Goal: Task Accomplishment & Management: Use online tool/utility

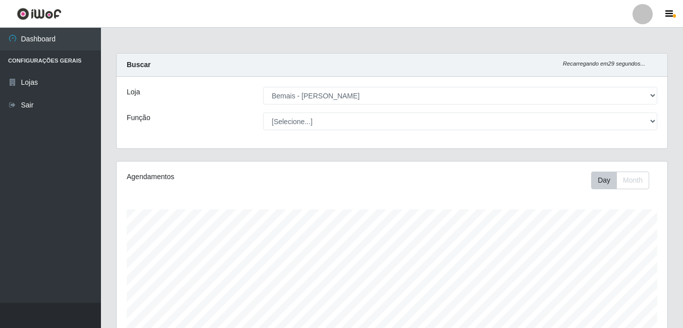
select select "230"
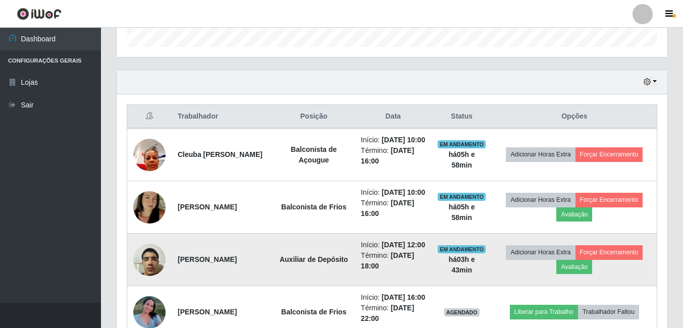
scroll to position [210, 551]
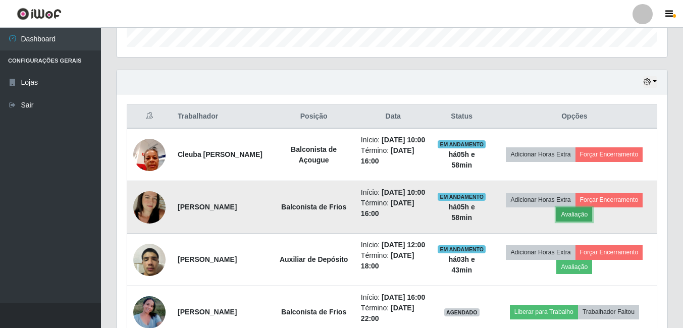
click at [586, 222] on button "Avaliação" at bounding box center [575, 215] width 36 height 14
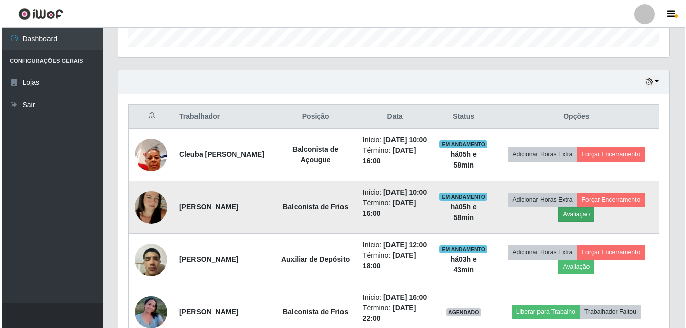
scroll to position [210, 546]
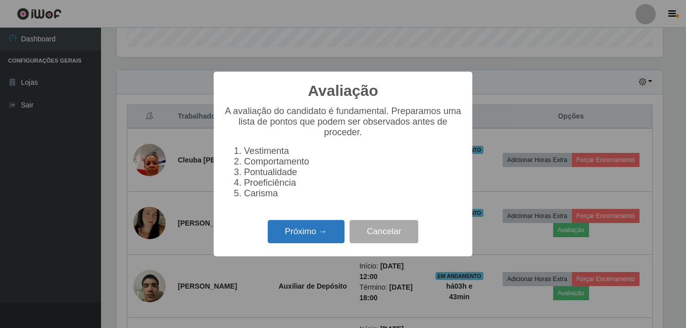
click at [319, 242] on button "Próximo →" at bounding box center [306, 232] width 77 height 24
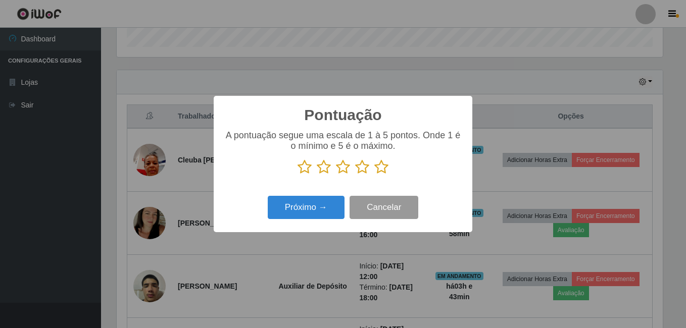
scroll to position [504931, 504595]
click at [383, 171] on icon at bounding box center [381, 167] width 14 height 15
click at [374, 175] on input "radio" at bounding box center [374, 175] width 0 height 0
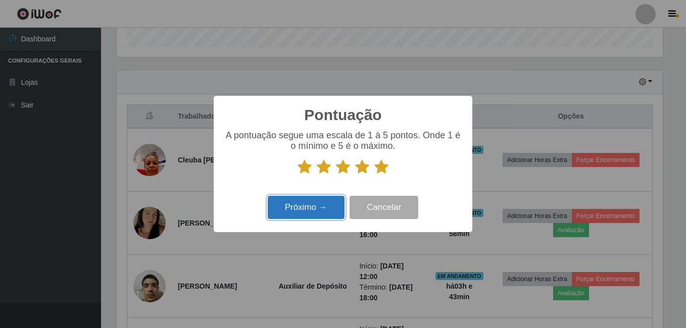
click at [307, 207] on button "Próximo →" at bounding box center [306, 208] width 77 height 24
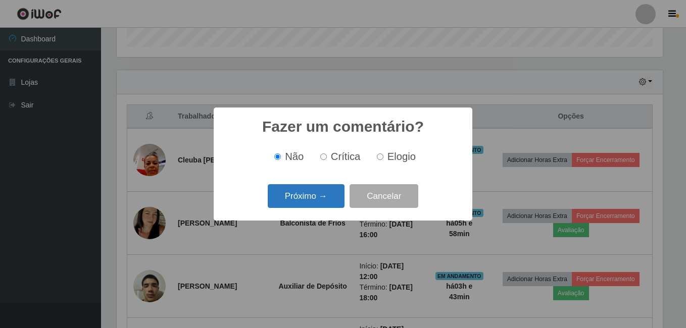
click at [308, 204] on button "Próximo →" at bounding box center [306, 196] width 77 height 24
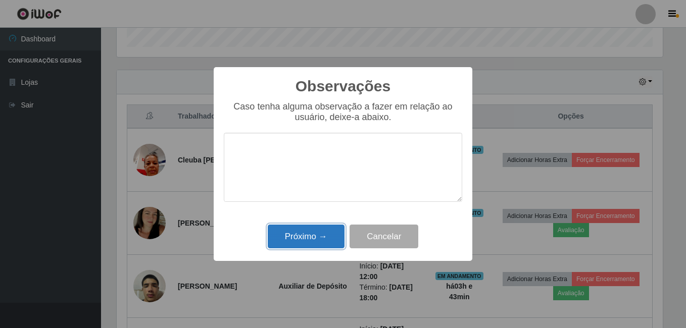
click at [309, 242] on button "Próximo →" at bounding box center [306, 237] width 77 height 24
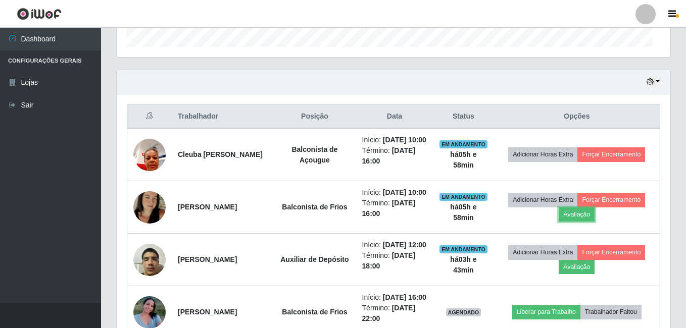
scroll to position [210, 551]
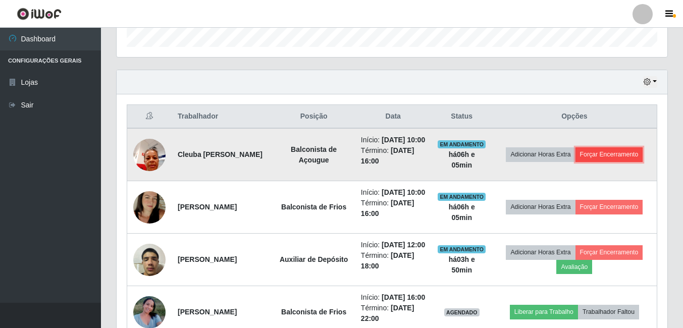
click at [622, 162] on button "Forçar Encerramento" at bounding box center [610, 155] width 68 height 14
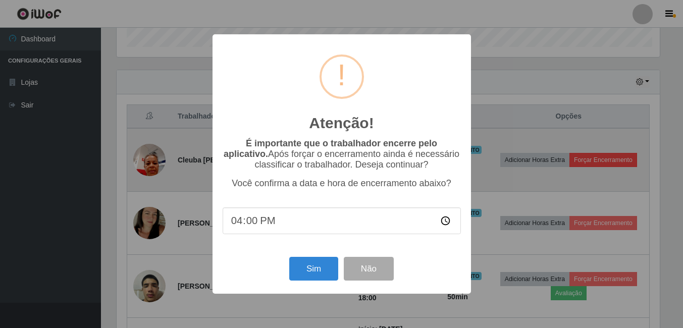
scroll to position [210, 546]
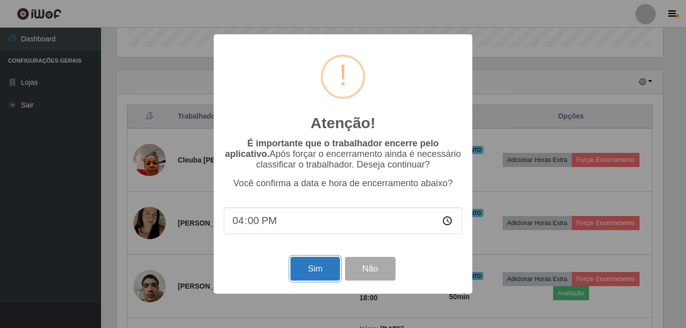
click at [325, 273] on button "Sim" at bounding box center [314, 269] width 49 height 24
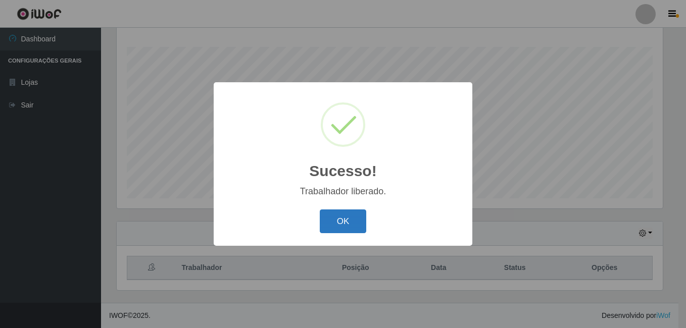
click at [347, 218] on button "OK" at bounding box center [343, 222] width 47 height 24
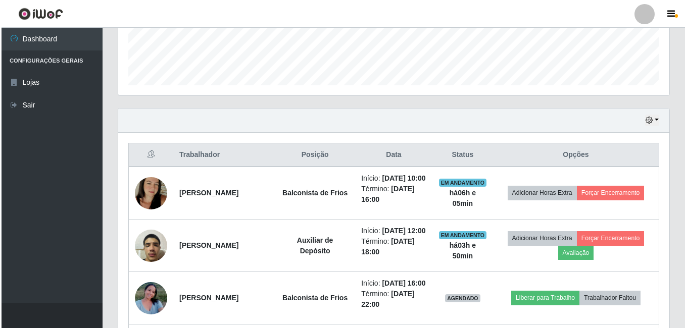
scroll to position [314, 0]
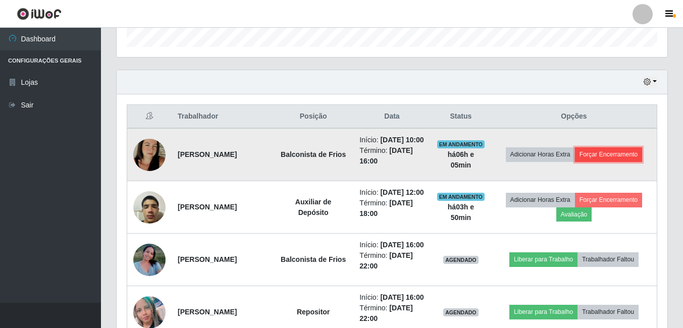
click at [635, 162] on button "Forçar Encerramento" at bounding box center [609, 155] width 68 height 14
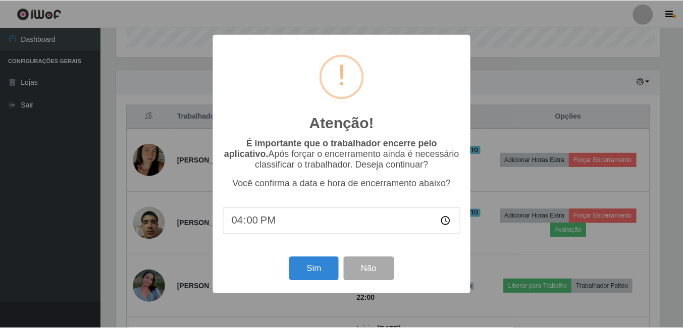
scroll to position [210, 546]
click at [300, 267] on button "Sim" at bounding box center [314, 269] width 49 height 24
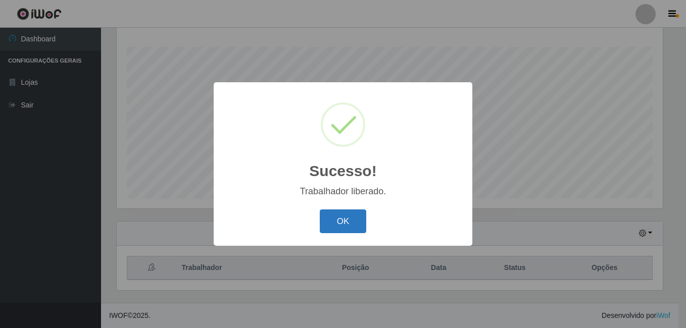
click at [347, 216] on button "OK" at bounding box center [343, 222] width 47 height 24
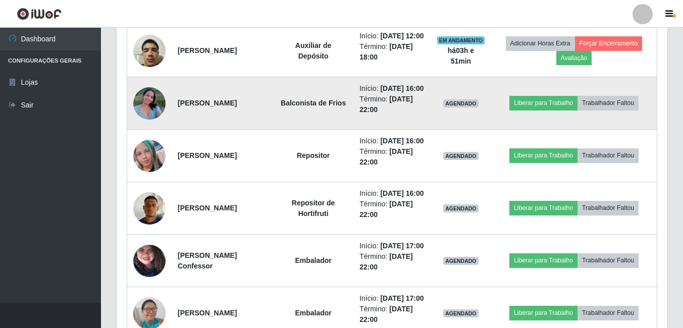
scroll to position [365, 0]
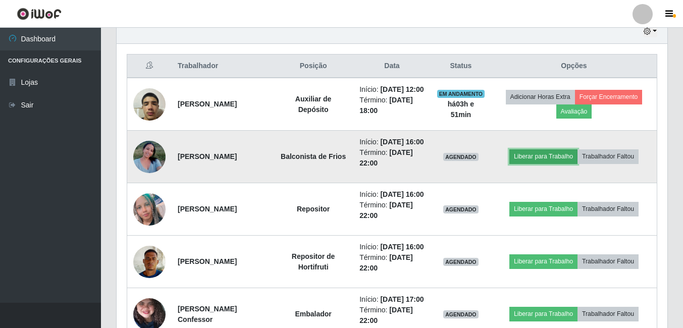
click at [535, 164] on button "Liberar para Trabalho" at bounding box center [544, 157] width 68 height 14
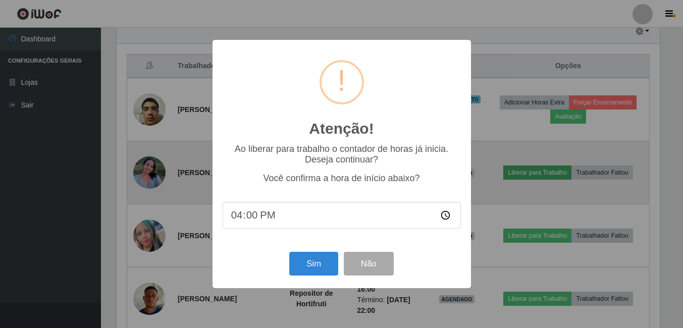
scroll to position [210, 546]
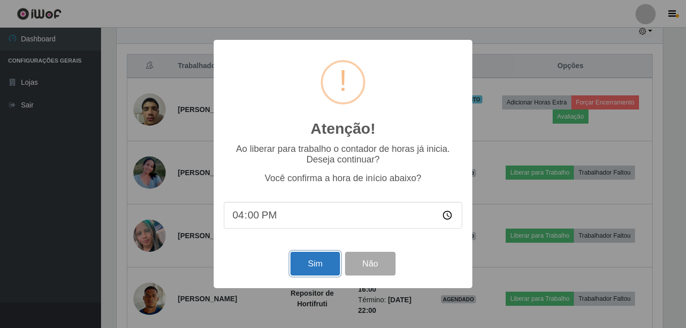
click at [311, 271] on button "Sim" at bounding box center [314, 264] width 49 height 24
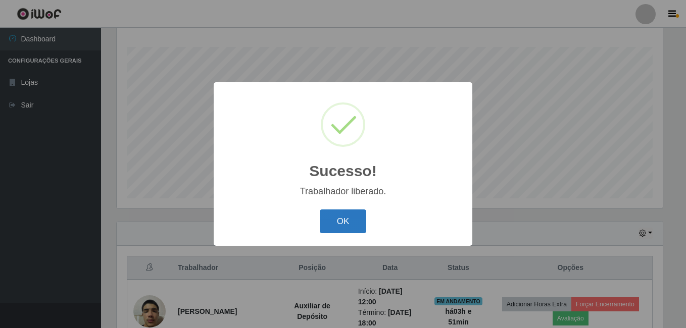
click at [345, 227] on button "OK" at bounding box center [343, 222] width 47 height 24
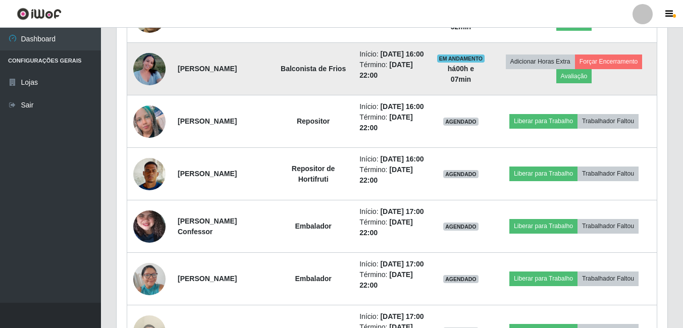
scroll to position [466, 0]
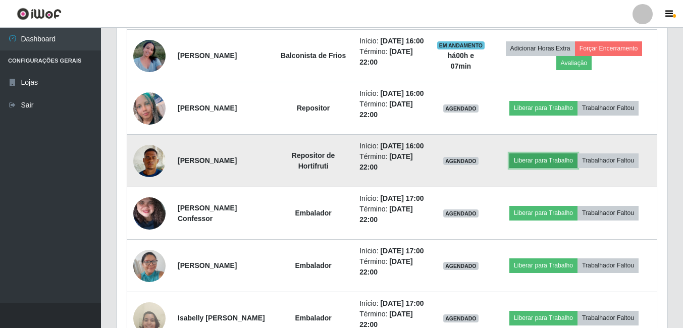
click at [542, 168] on button "Liberar para Trabalho" at bounding box center [544, 161] width 68 height 14
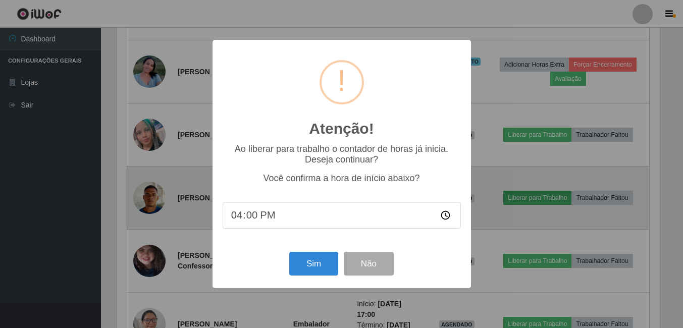
scroll to position [210, 546]
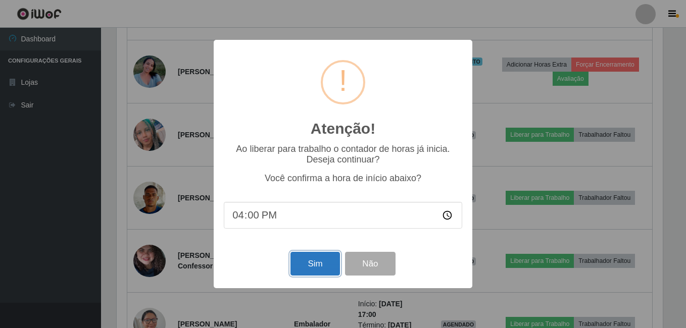
click at [298, 259] on button "Sim" at bounding box center [314, 264] width 49 height 24
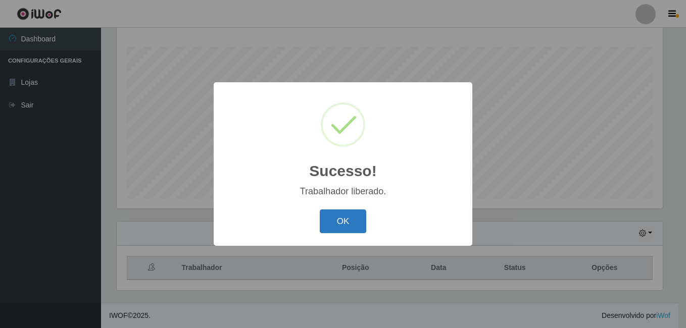
click at [359, 226] on button "OK" at bounding box center [343, 222] width 47 height 24
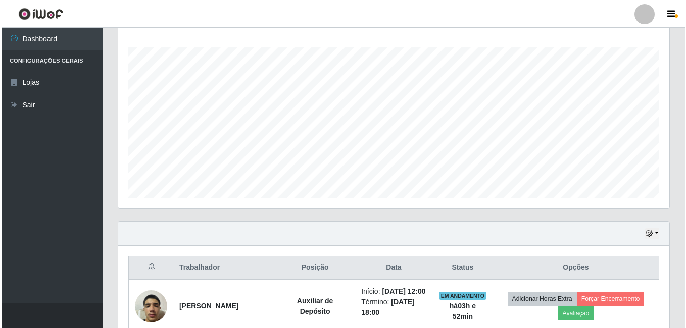
scroll to position [415, 0]
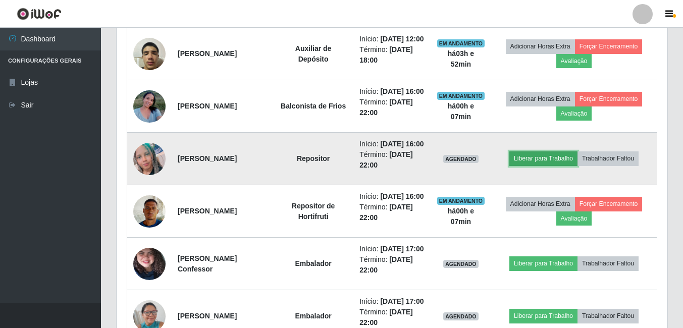
click at [553, 166] on button "Liberar para Trabalho" at bounding box center [544, 159] width 68 height 14
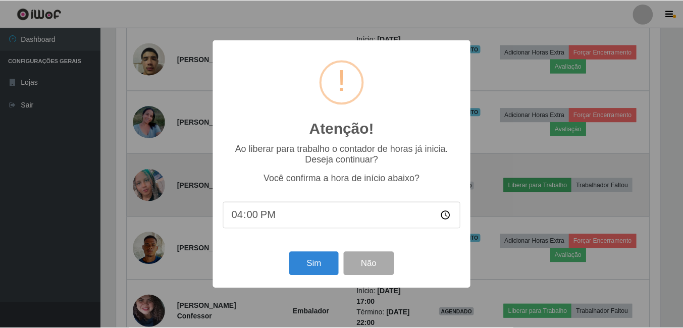
scroll to position [210, 546]
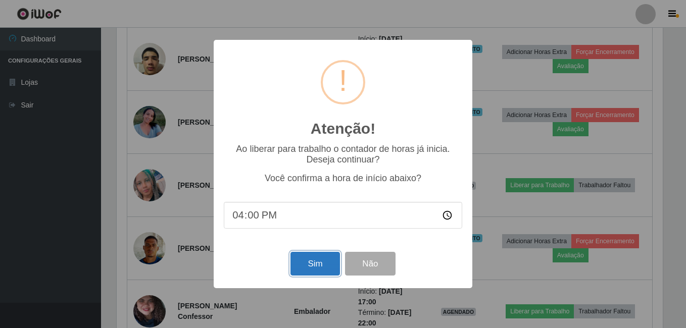
click at [320, 265] on button "Sim" at bounding box center [314, 264] width 49 height 24
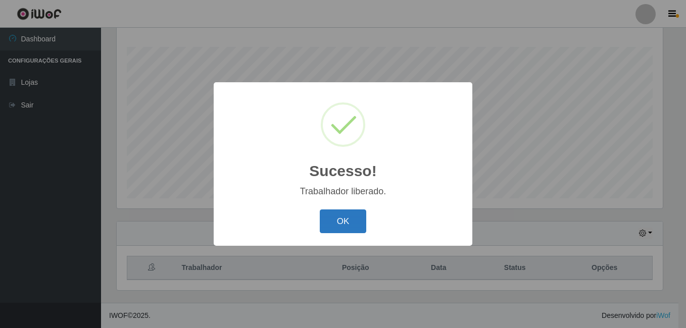
click at [362, 230] on button "OK" at bounding box center [343, 222] width 47 height 24
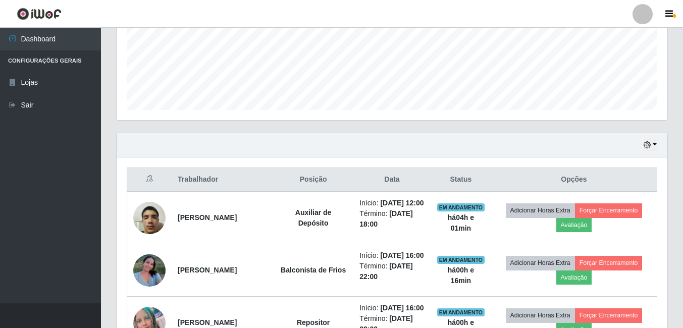
scroll to position [226, 0]
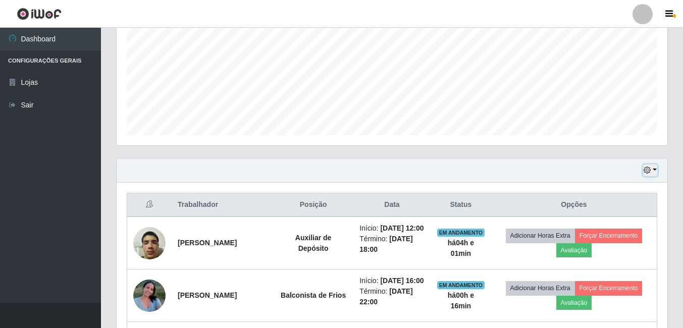
click at [646, 171] on icon "button" at bounding box center [647, 170] width 7 height 7
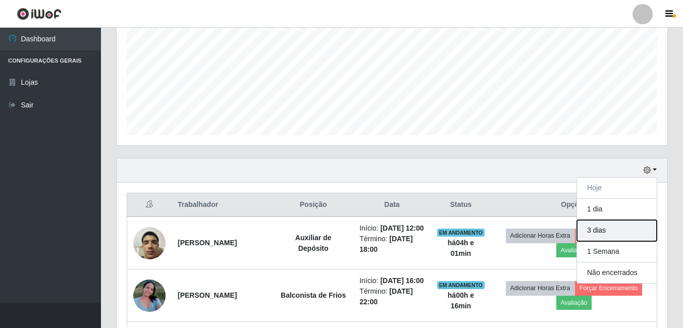
click at [610, 232] on button "3 dias" at bounding box center [617, 230] width 80 height 21
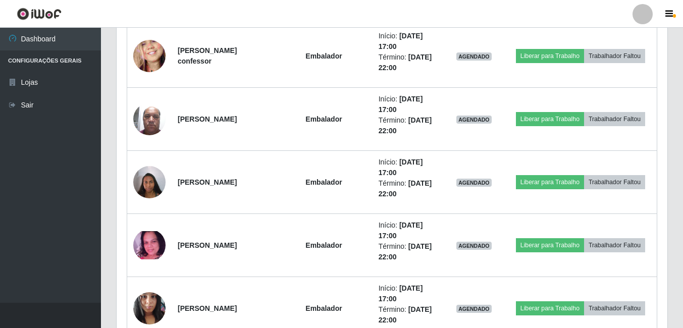
scroll to position [4267, 0]
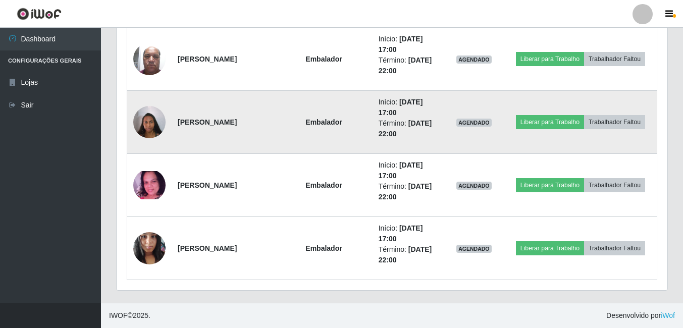
click at [145, 116] on img at bounding box center [149, 122] width 32 height 43
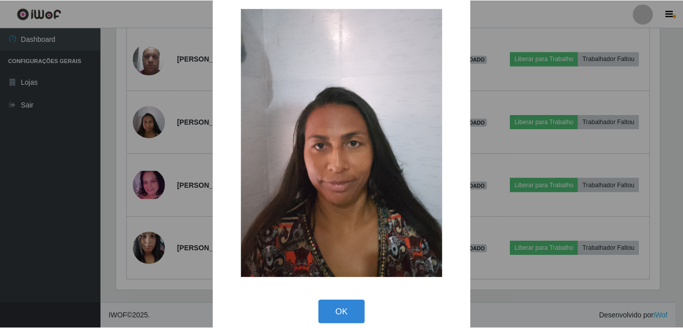
scroll to position [29, 0]
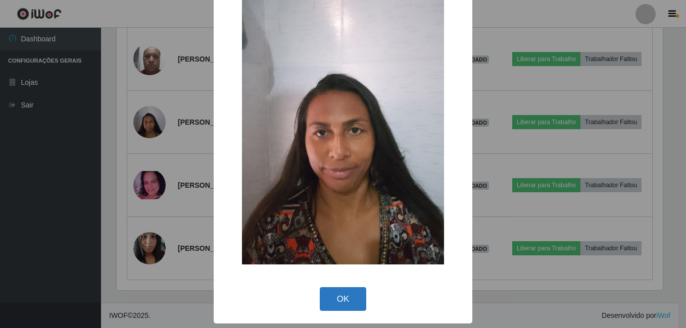
click at [346, 298] on button "OK" at bounding box center [343, 299] width 47 height 24
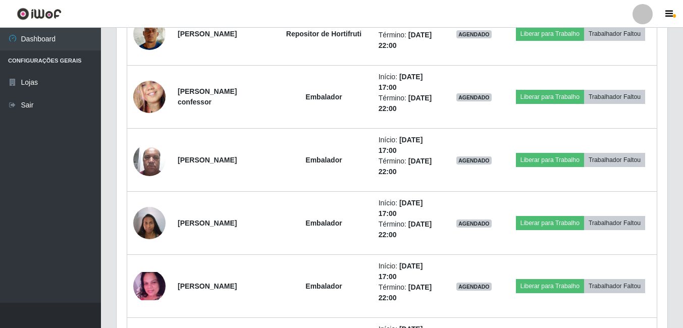
scroll to position [4267, 0]
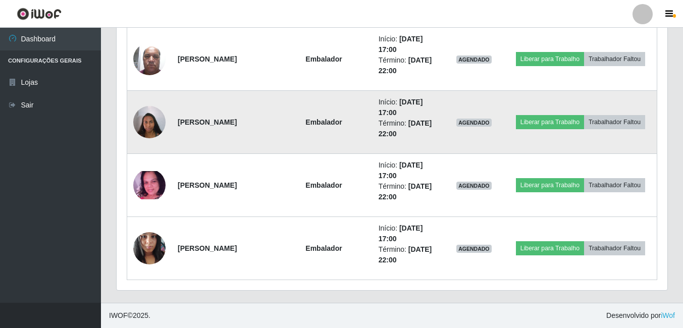
click at [151, 115] on img at bounding box center [149, 122] width 32 height 43
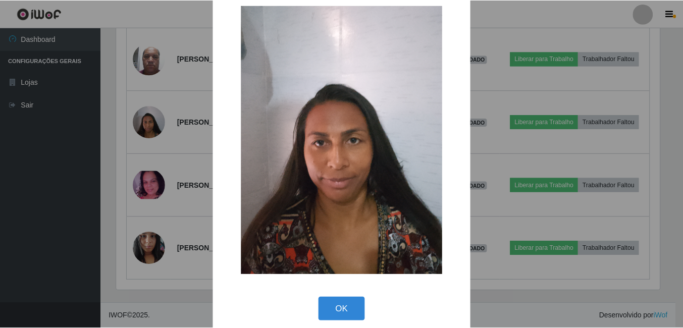
scroll to position [29, 0]
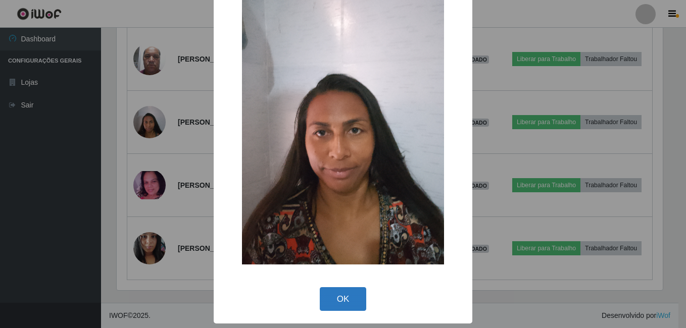
click at [333, 297] on button "OK" at bounding box center [343, 299] width 47 height 24
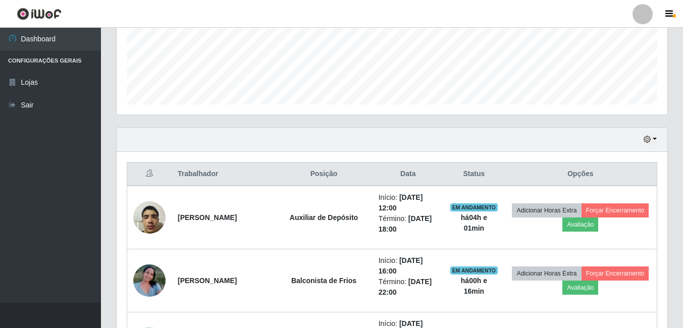
scroll to position [253, 0]
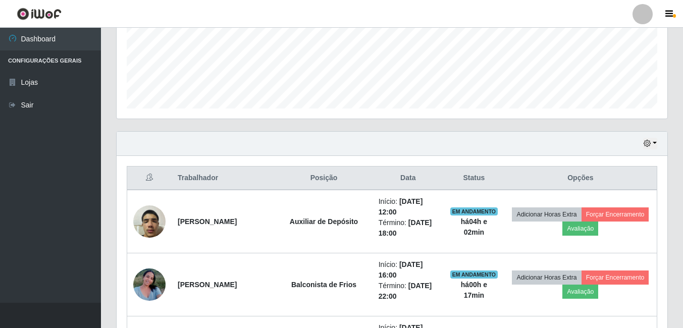
click at [643, 145] on div "Hoje 1 dia 3 dias 1 Semana Não encerrados" at bounding box center [392, 144] width 551 height 24
click at [648, 149] on button "button" at bounding box center [651, 144] width 14 height 12
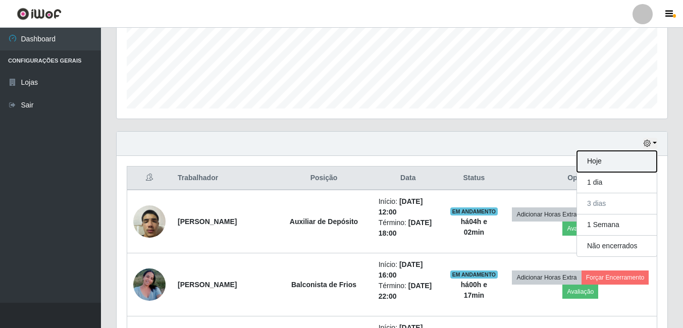
click at [600, 158] on button "Hoje" at bounding box center [617, 161] width 80 height 21
